Goal: Check status: Check status

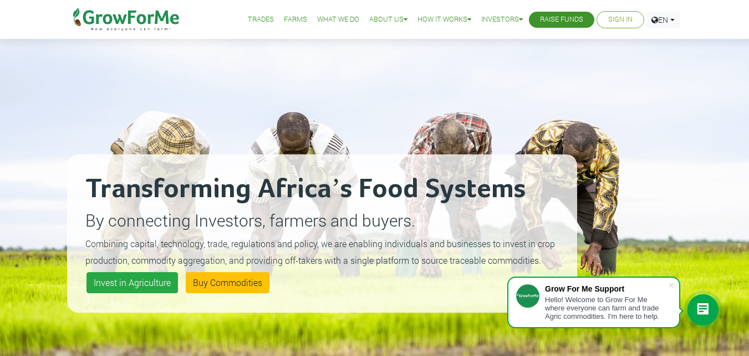
click at [609, 23] on link "Sign In" at bounding box center [621, 20] width 24 height 12
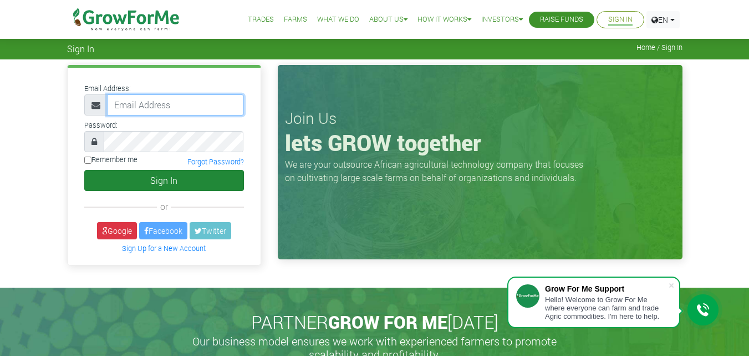
type input "[EMAIL_ADDRESS][DOMAIN_NAME]"
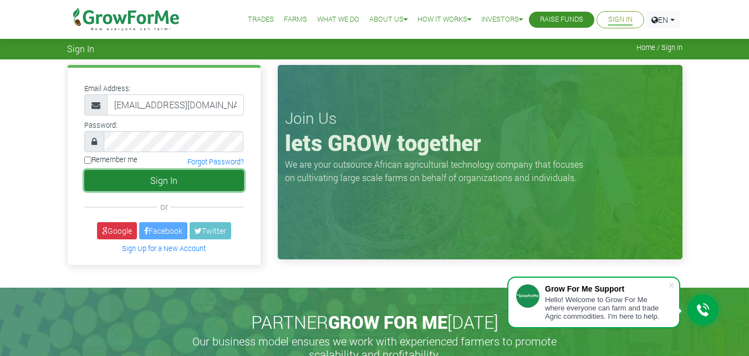
click at [208, 186] on button "Sign In" at bounding box center [164, 180] width 160 height 21
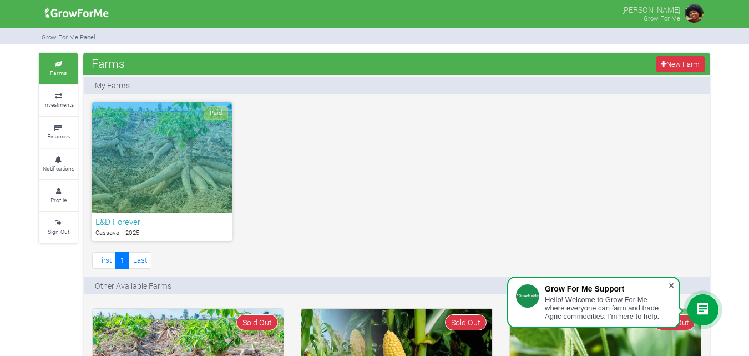
click at [669, 286] on span at bounding box center [671, 285] width 11 height 11
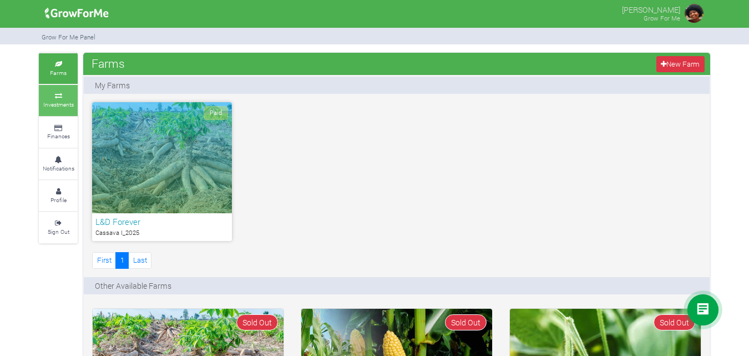
click at [63, 110] on link "Investments" at bounding box center [58, 100] width 39 height 31
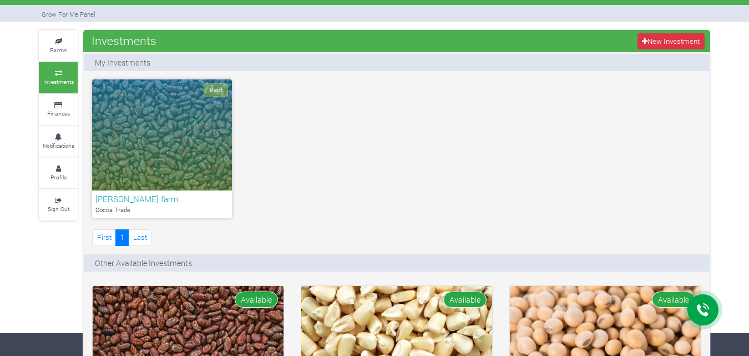
scroll to position [20, 0]
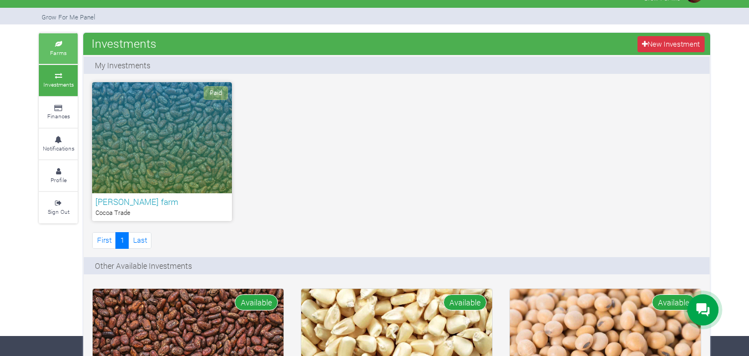
click at [50, 52] on small "Farms" at bounding box center [58, 53] width 17 height 8
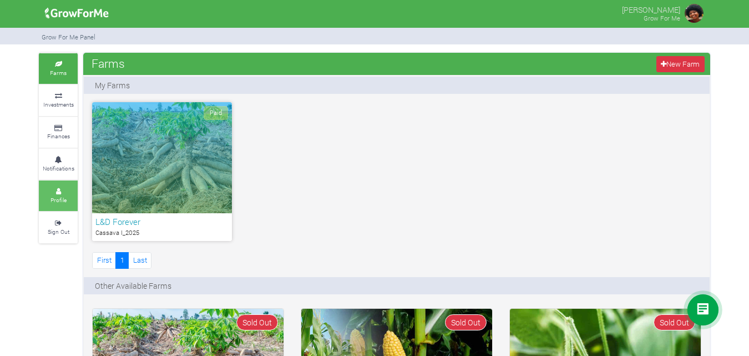
click at [52, 194] on link "Profile" at bounding box center [58, 195] width 39 height 31
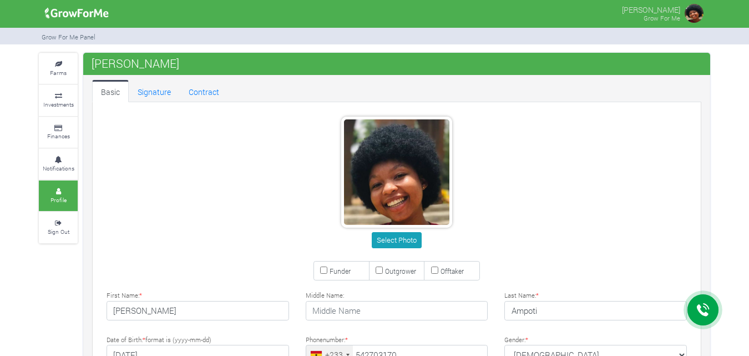
type input "54 270 3170"
click at [206, 94] on link "Contract" at bounding box center [204, 91] width 48 height 22
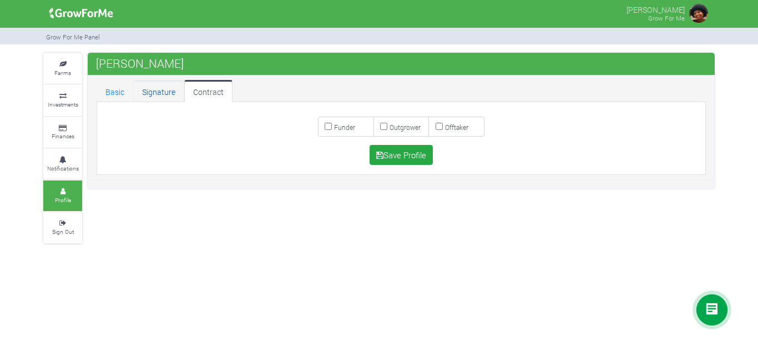
click at [175, 84] on link "Signature" at bounding box center [158, 91] width 51 height 22
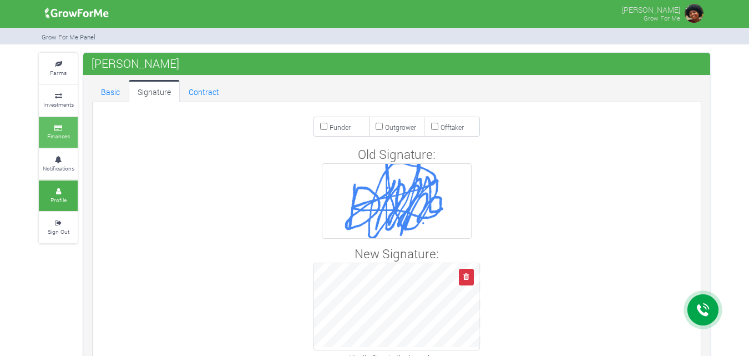
click at [64, 140] on small "Finances" at bounding box center [58, 136] width 23 height 8
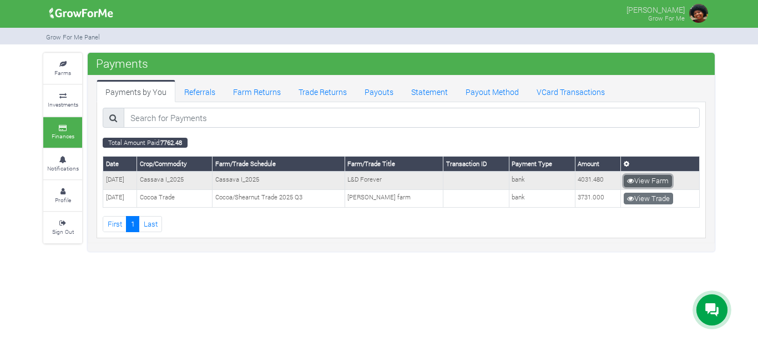
click at [636, 179] on link "View Farm" at bounding box center [648, 181] width 48 height 12
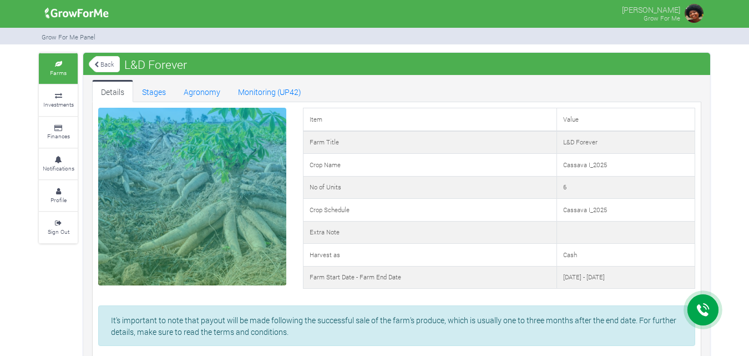
click at [117, 62] on link "Back" at bounding box center [104, 64] width 31 height 18
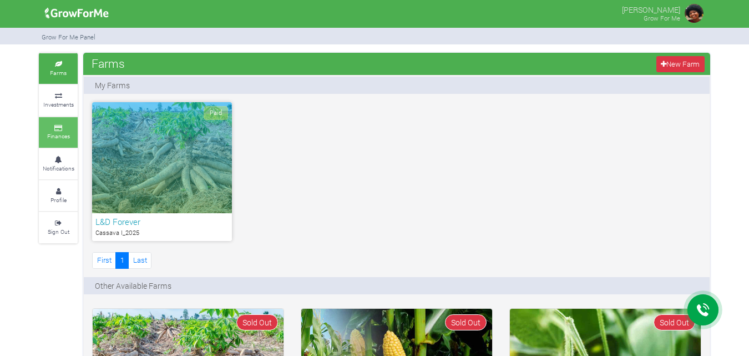
click at [70, 136] on link "Finances" at bounding box center [58, 132] width 39 height 31
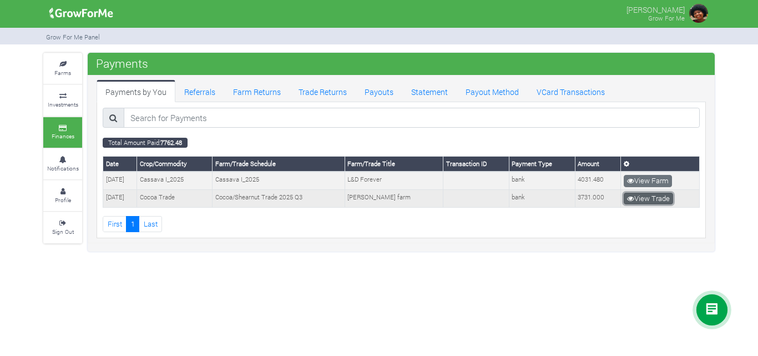
click at [634, 197] on link "View Trade" at bounding box center [648, 198] width 49 height 12
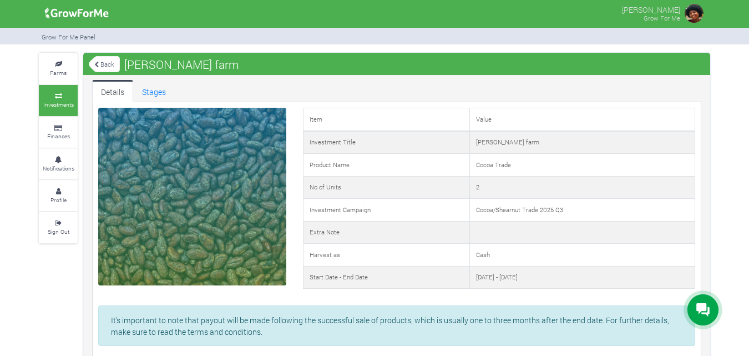
click at [102, 60] on link "Back" at bounding box center [104, 64] width 31 height 18
